Goal: Navigation & Orientation: Go to known website

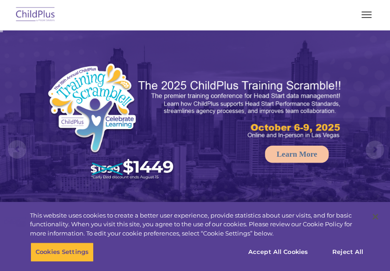
select select "MEDIUM"
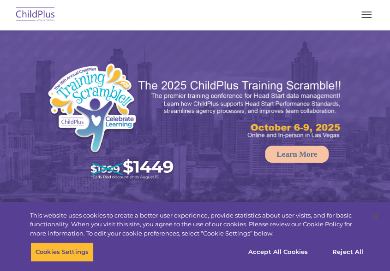
select select "MEDIUM"
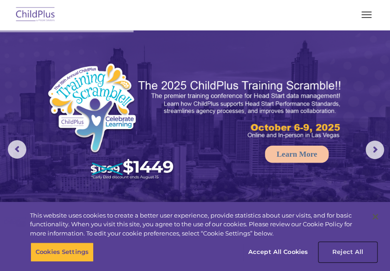
click at [345, 259] on button "Reject All" at bounding box center [348, 252] width 58 height 19
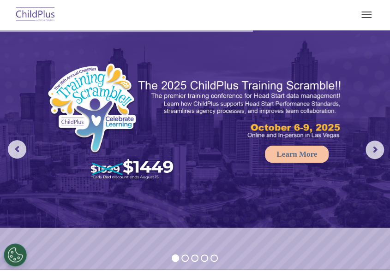
click at [363, 16] on button "button" at bounding box center [366, 14] width 19 height 15
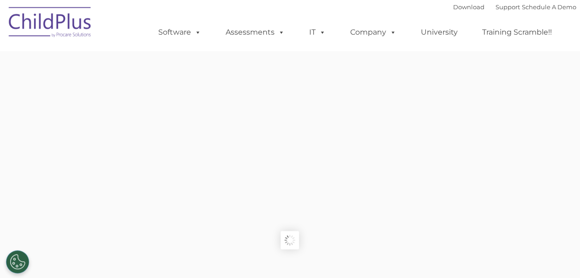
type input ""
